Goal: Navigation & Orientation: Find specific page/section

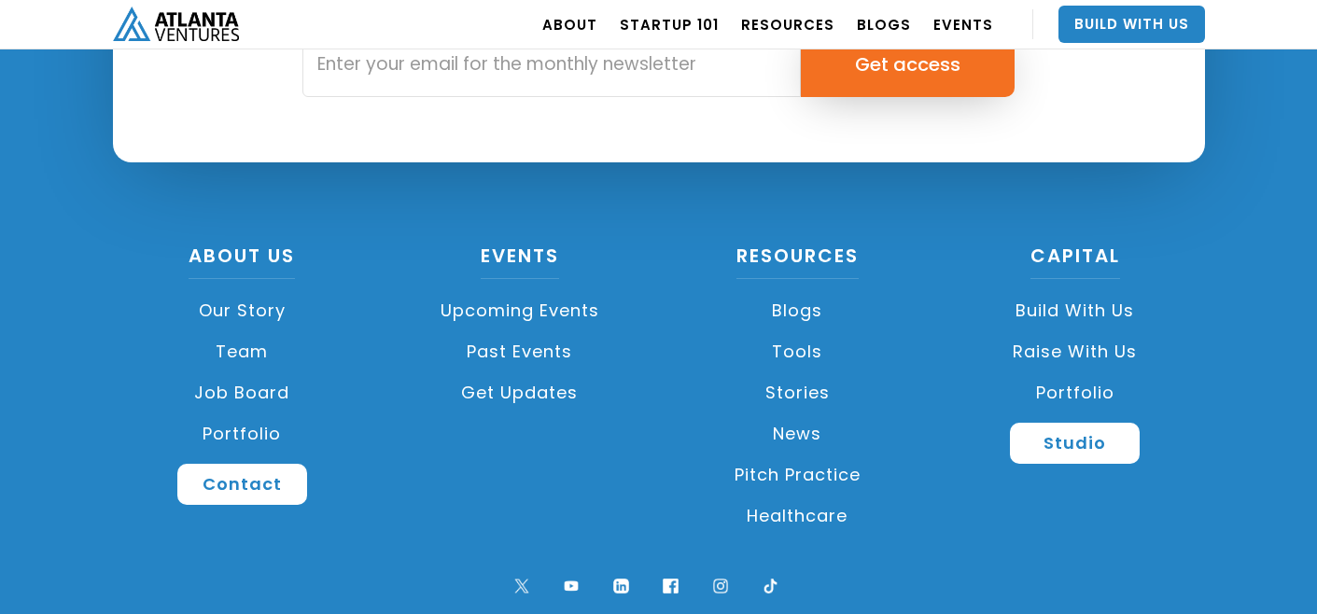
scroll to position [4543, 0]
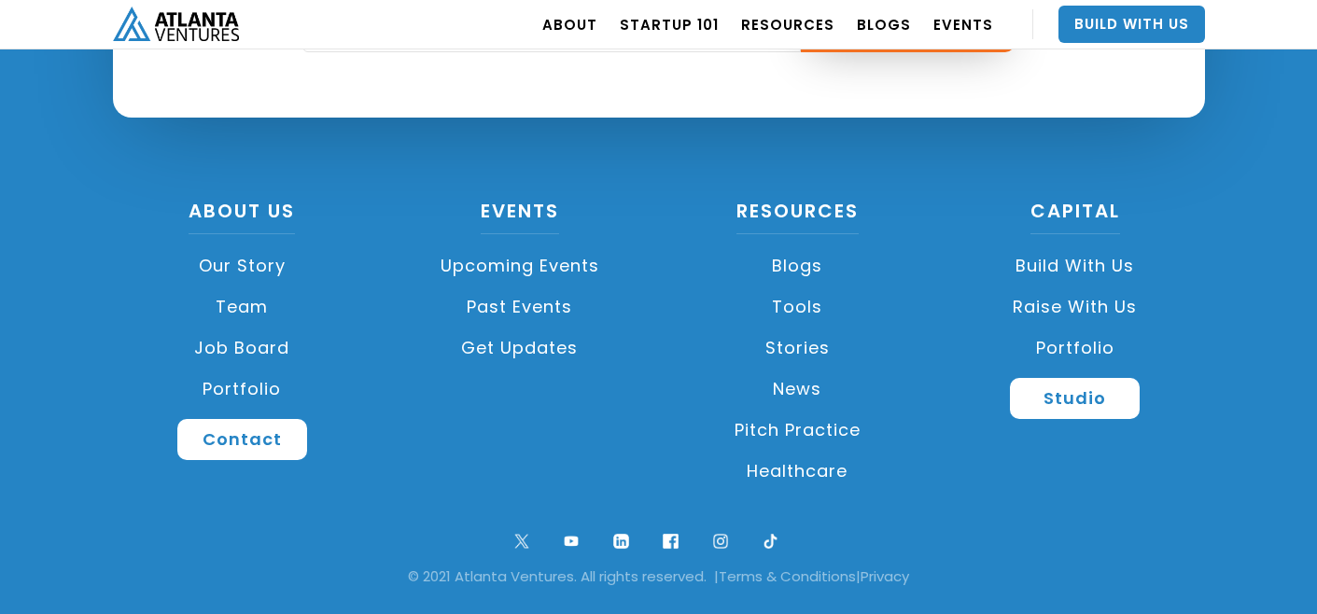
click at [239, 382] on link "Portfolio" at bounding box center [243, 389] width 260 height 41
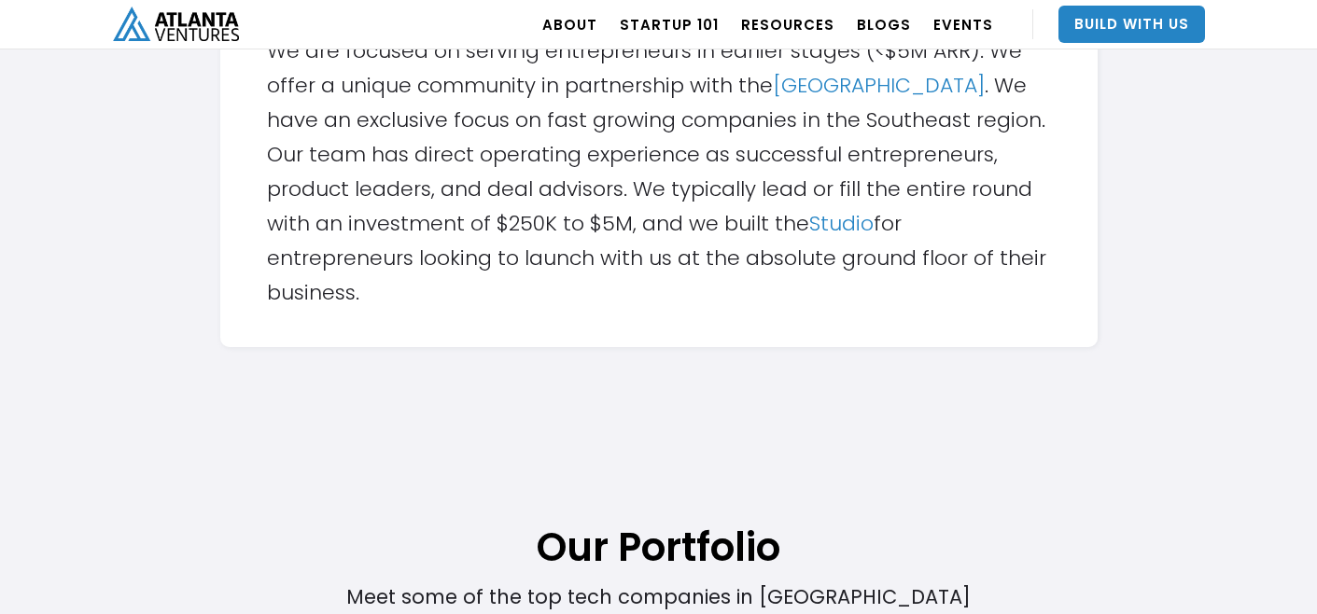
scroll to position [755, 0]
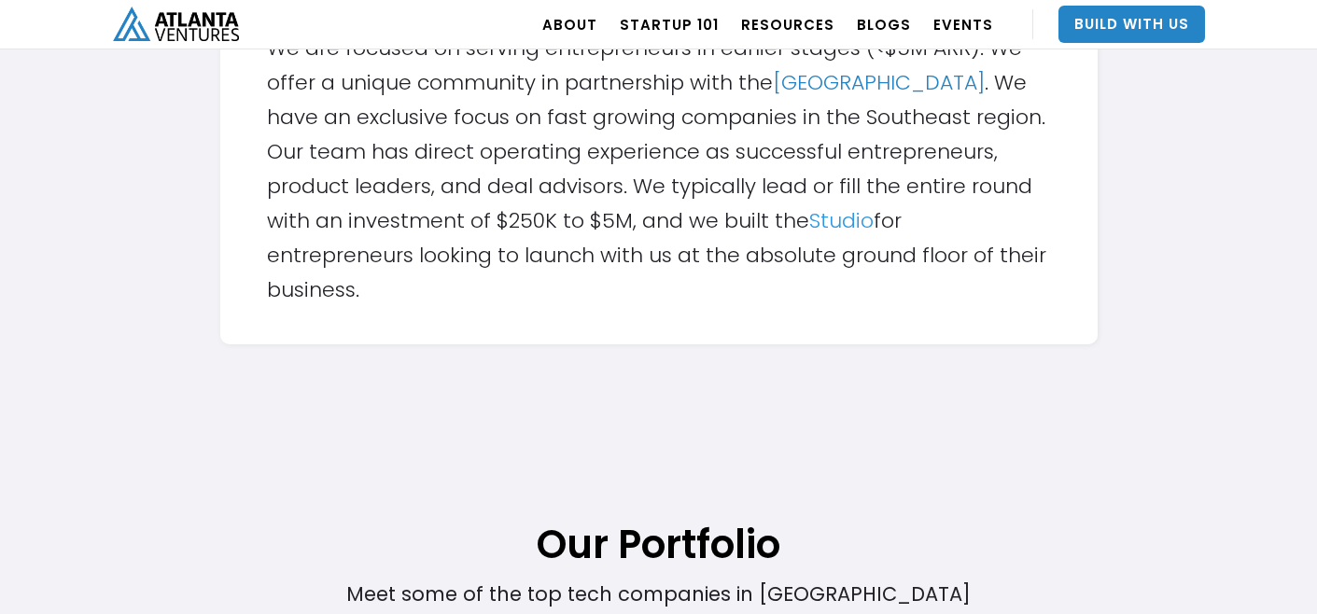
click at [826, 216] on link "Studio" at bounding box center [841, 220] width 64 height 29
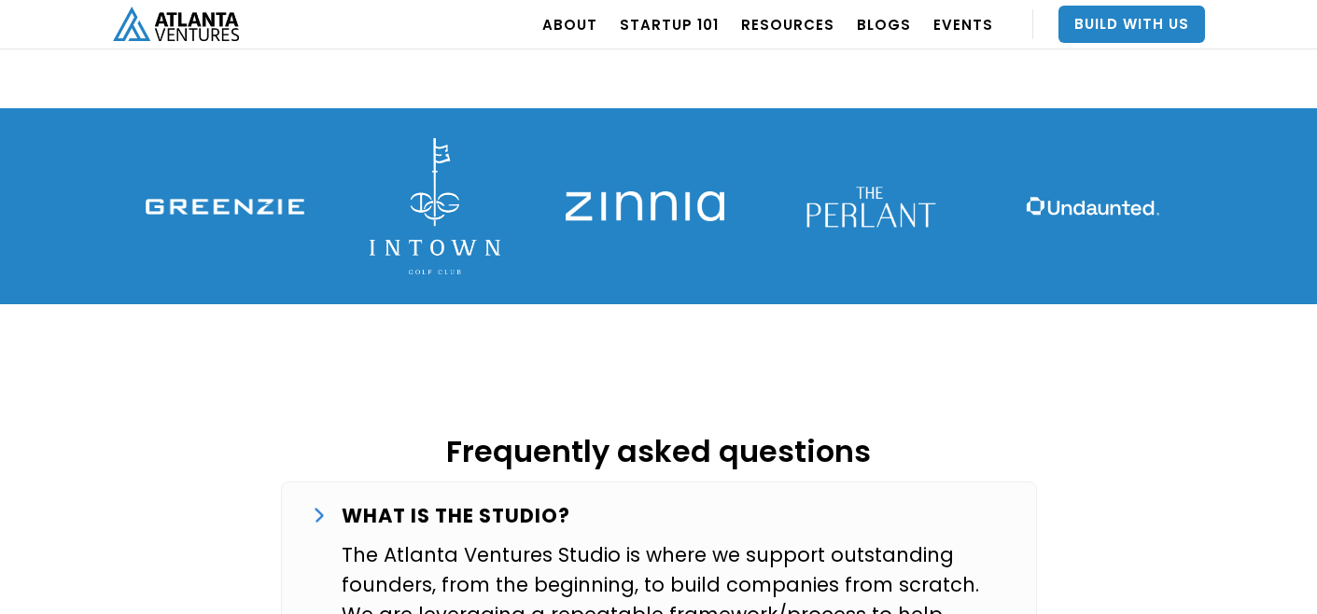
scroll to position [2713, 0]
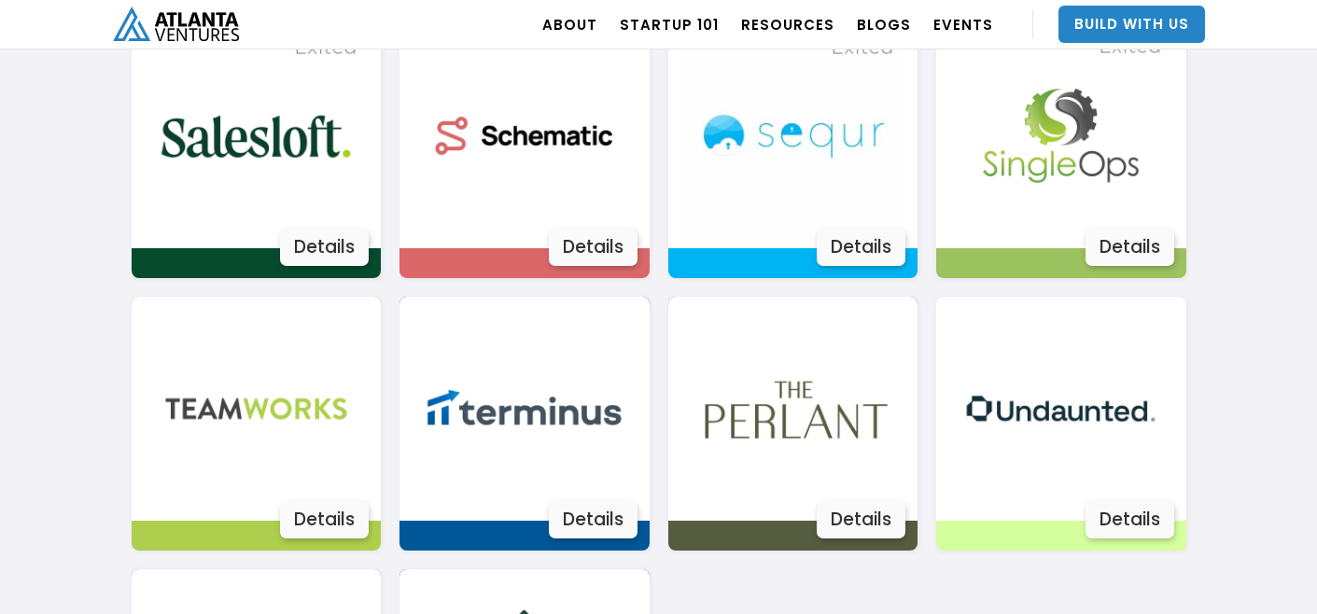
scroll to position [3241, 0]
